Goal: Find specific page/section: Find specific page/section

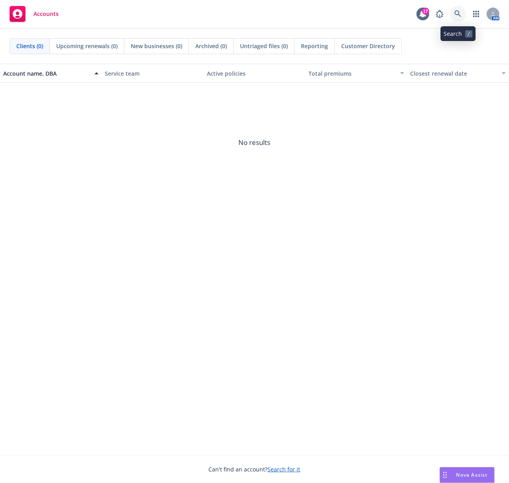
click at [456, 12] on icon at bounding box center [457, 13] width 7 height 7
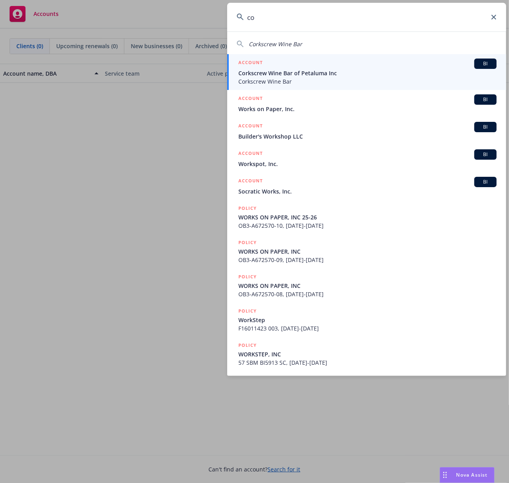
type input "c"
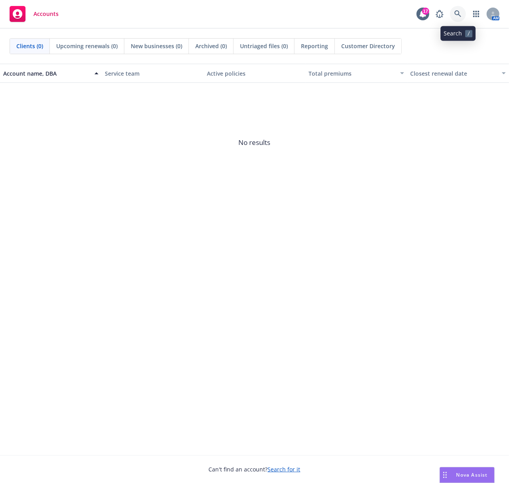
click at [456, 16] on icon at bounding box center [457, 13] width 7 height 7
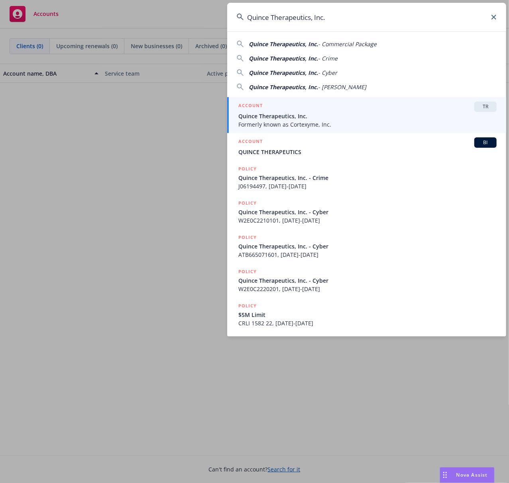
type input "Quince Therapeutics, Inc."
click at [283, 123] on span "Formerly known as Cortexyme, Inc." at bounding box center [367, 124] width 258 height 8
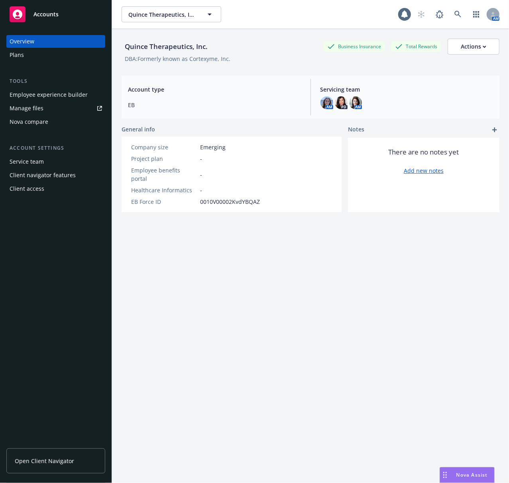
click at [37, 57] on div "Plans" at bounding box center [56, 55] width 92 height 13
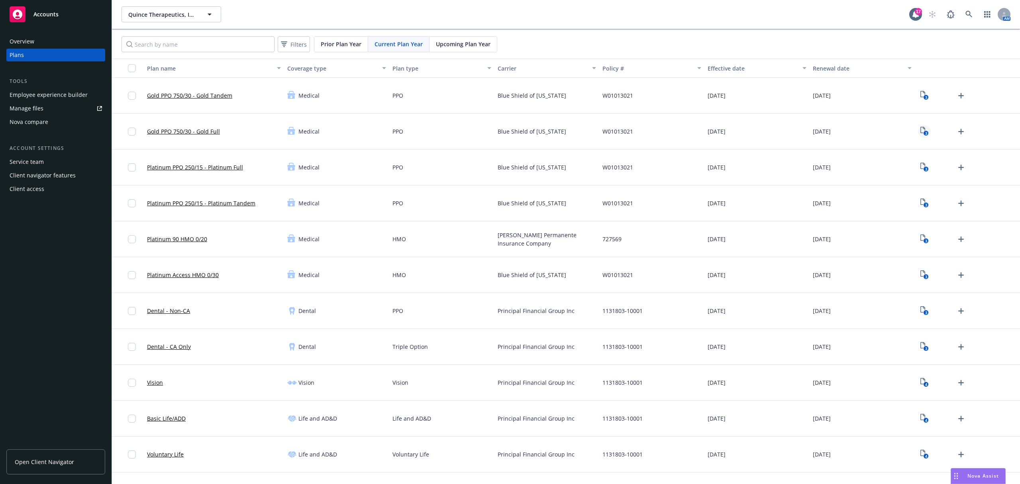
click at [508, 133] on rect "View Plan Documents" at bounding box center [925, 133] width 5 height 5
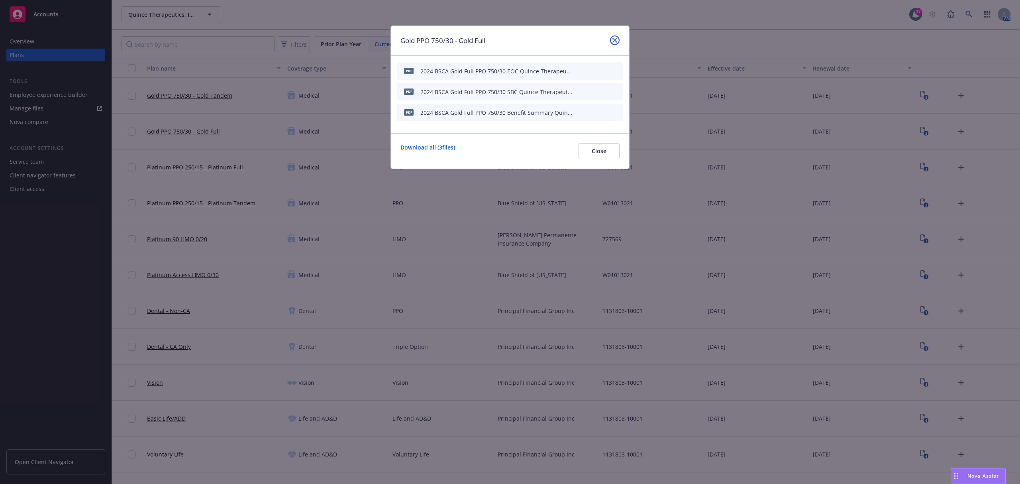
click at [508, 40] on icon "close" at bounding box center [615, 40] width 5 height 5
